Goal: Transaction & Acquisition: Purchase product/service

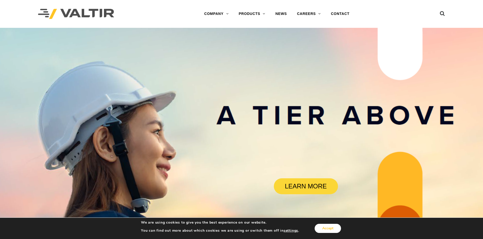
click at [327, 228] on button "Accept" at bounding box center [327, 228] width 26 height 9
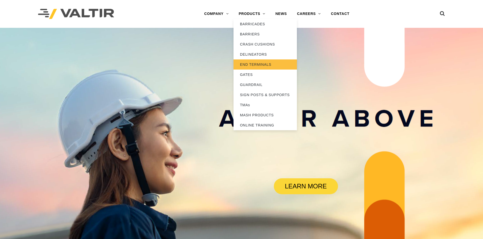
click at [252, 66] on link "END TERMINALS" at bounding box center [264, 65] width 63 height 10
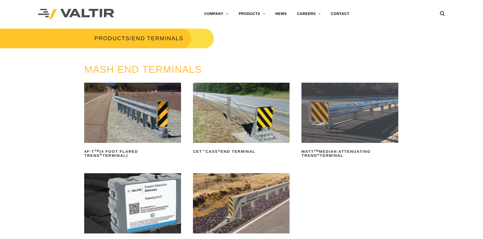
scroll to position [25, 0]
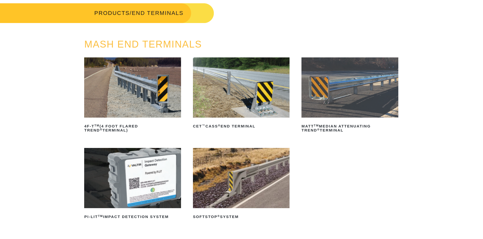
click at [165, 95] on img at bounding box center [132, 88] width 97 height 60
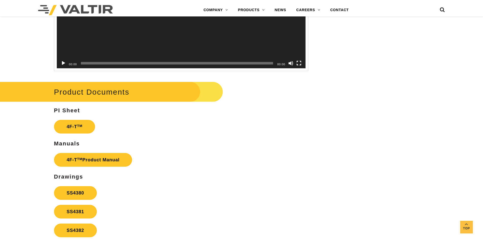
scroll to position [887, 0]
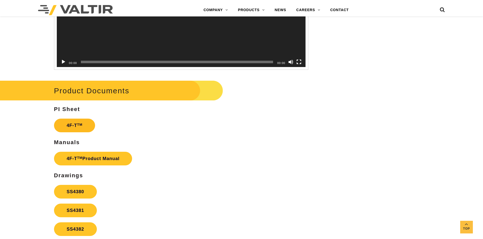
click at [72, 124] on link "4F-T TM" at bounding box center [74, 126] width 41 height 14
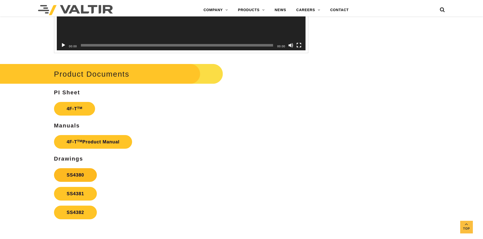
scroll to position [938, 0]
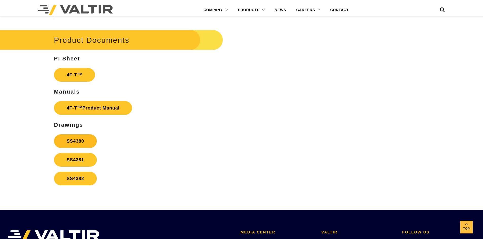
click at [78, 144] on link "SS4380" at bounding box center [75, 142] width 43 height 14
